Goal: Information Seeking & Learning: Learn about a topic

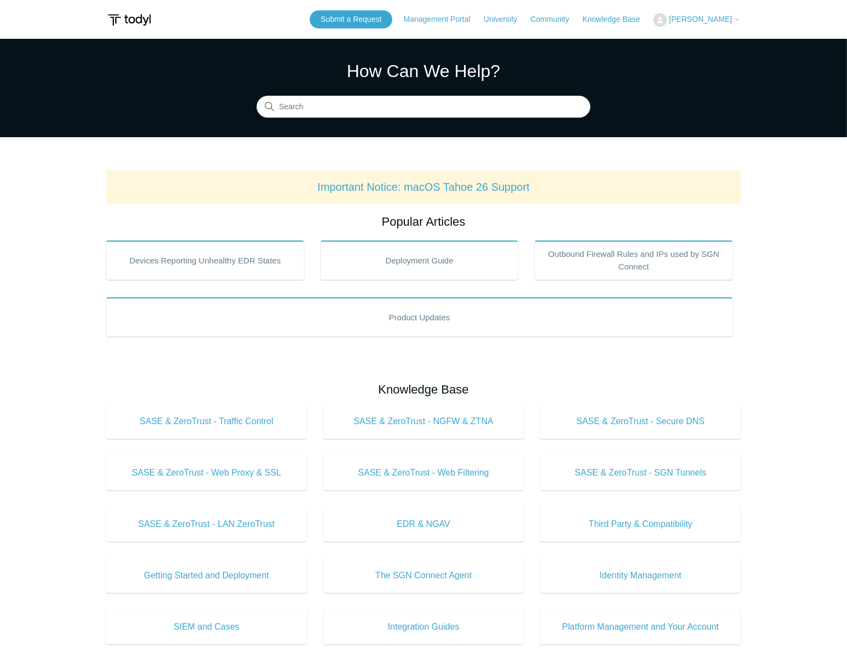
click at [376, 119] on section "How Can We Help? Search" at bounding box center [423, 88] width 847 height 98
click at [382, 107] on input "Search" at bounding box center [424, 107] width 334 height 22
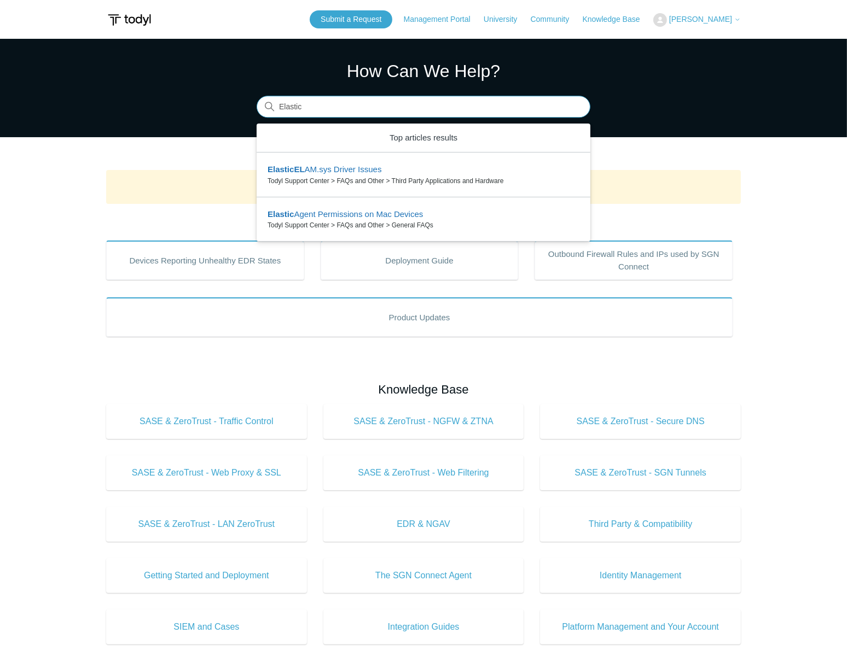
type input "Elastic"
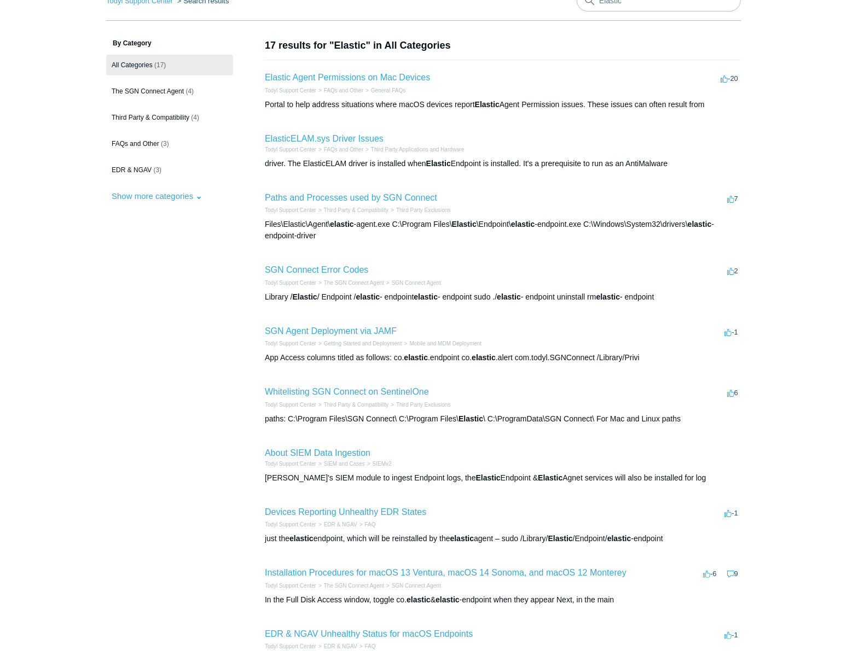
scroll to position [149, 0]
